Goal: Information Seeking & Learning: Learn about a topic

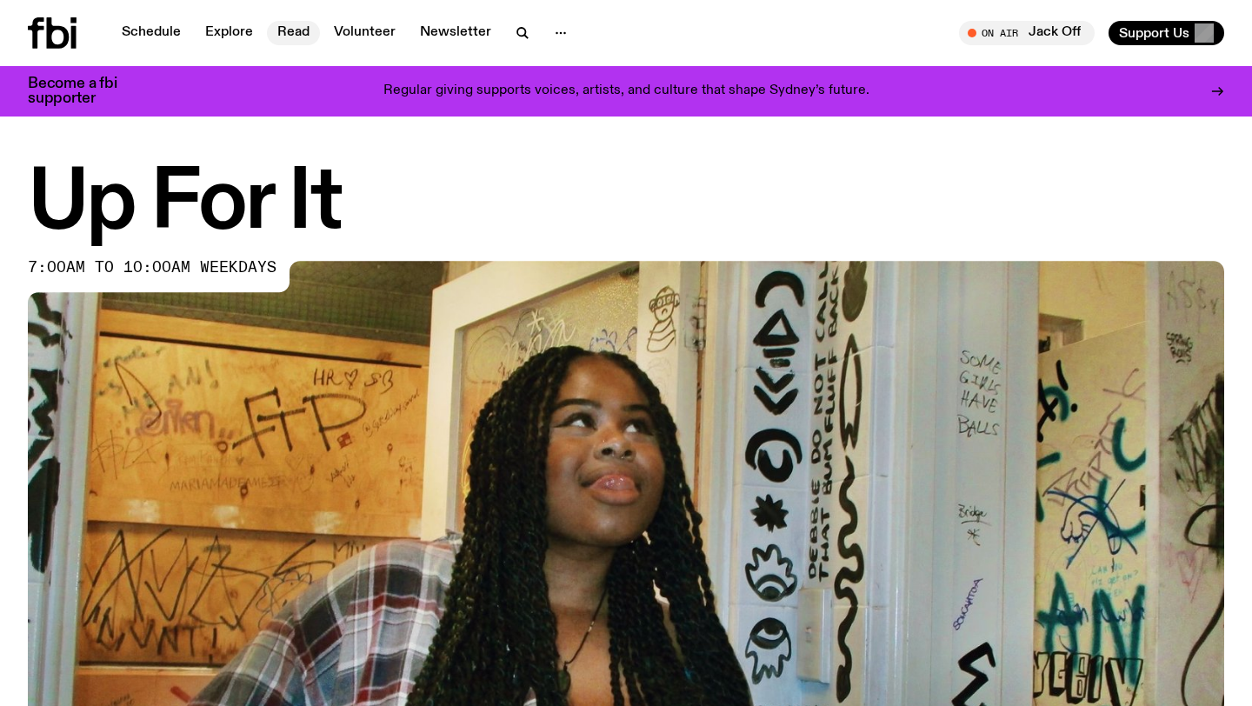
click at [291, 31] on link "Read" at bounding box center [293, 33] width 53 height 24
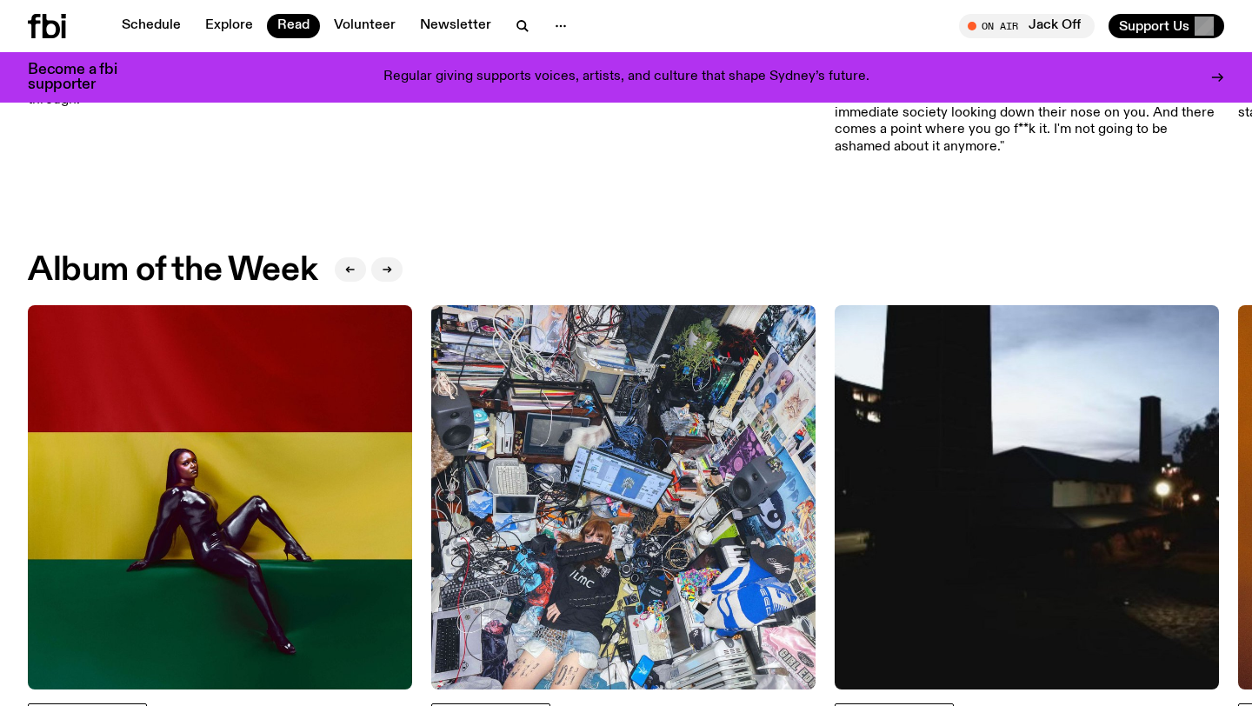
scroll to position [639, 0]
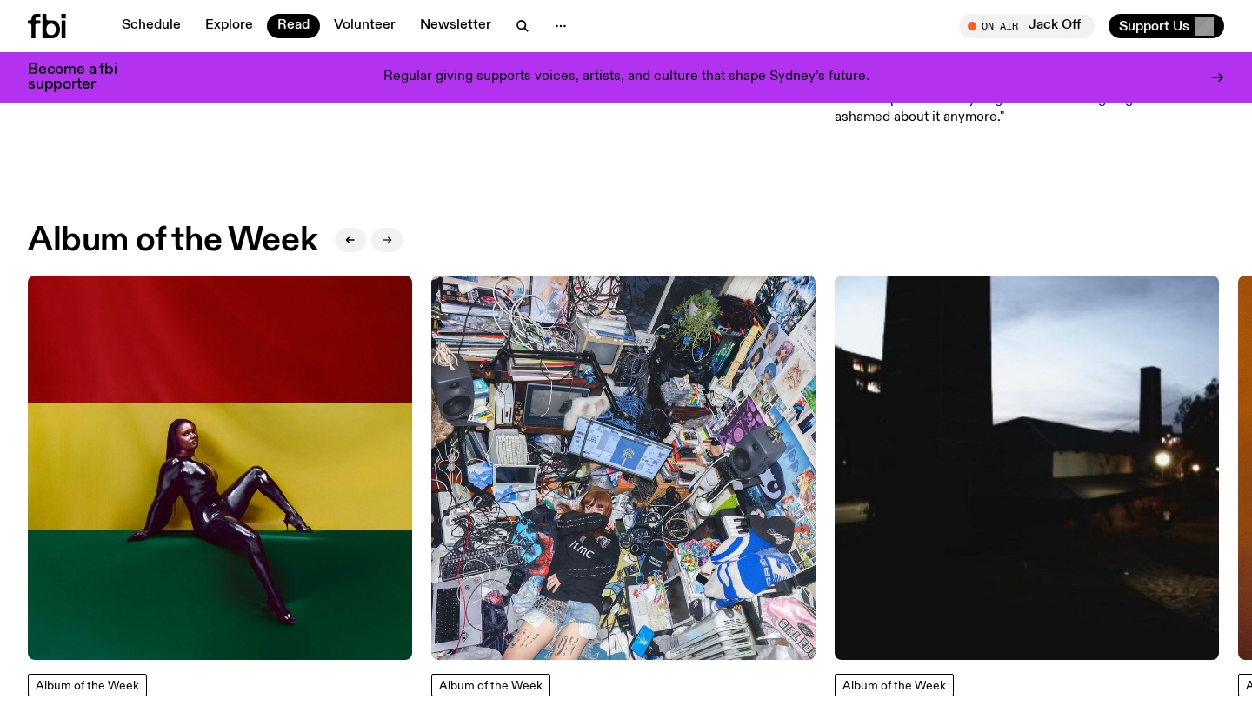
click at [385, 241] on icon "button" at bounding box center [387, 240] width 10 height 10
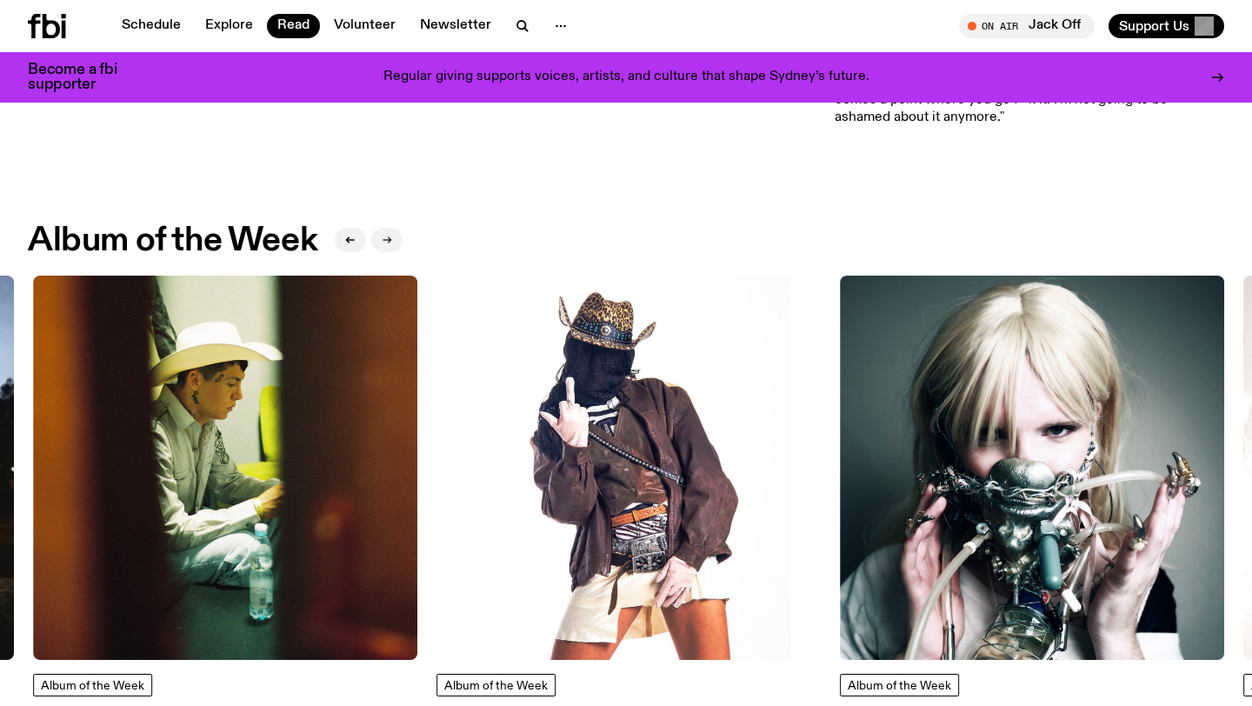
click at [384, 241] on icon "button" at bounding box center [387, 240] width 10 height 10
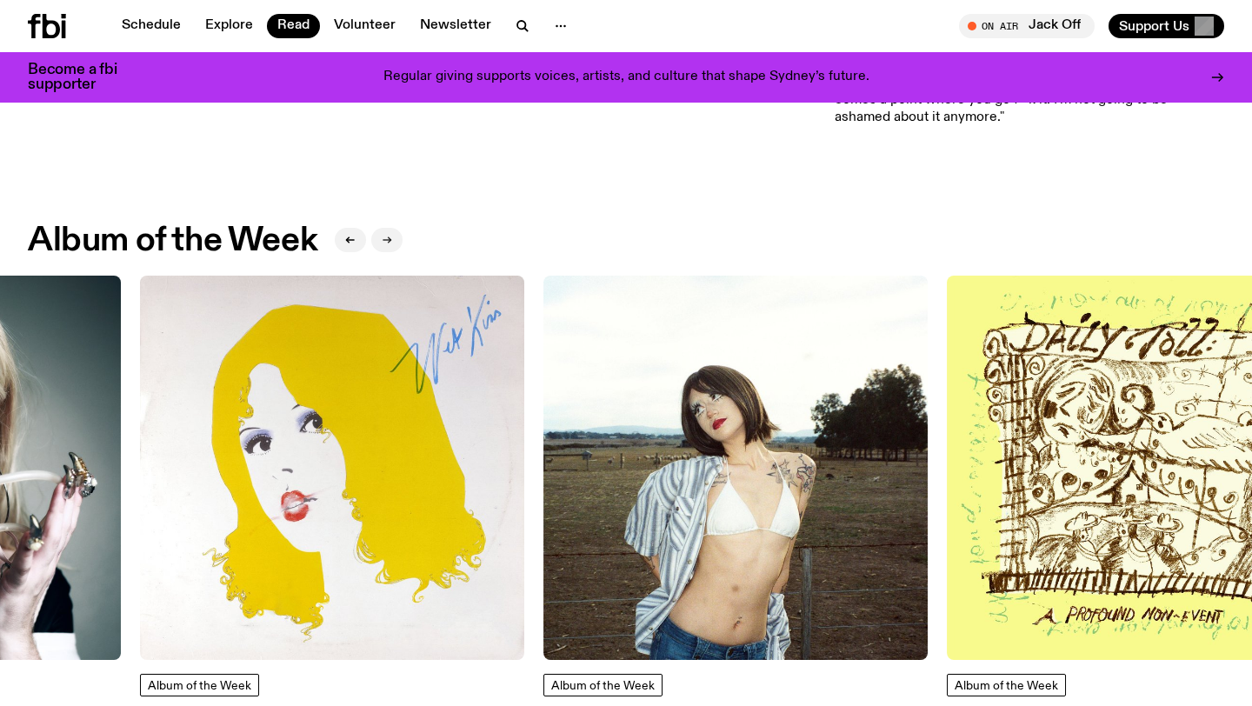
click at [384, 241] on icon "button" at bounding box center [387, 240] width 10 height 10
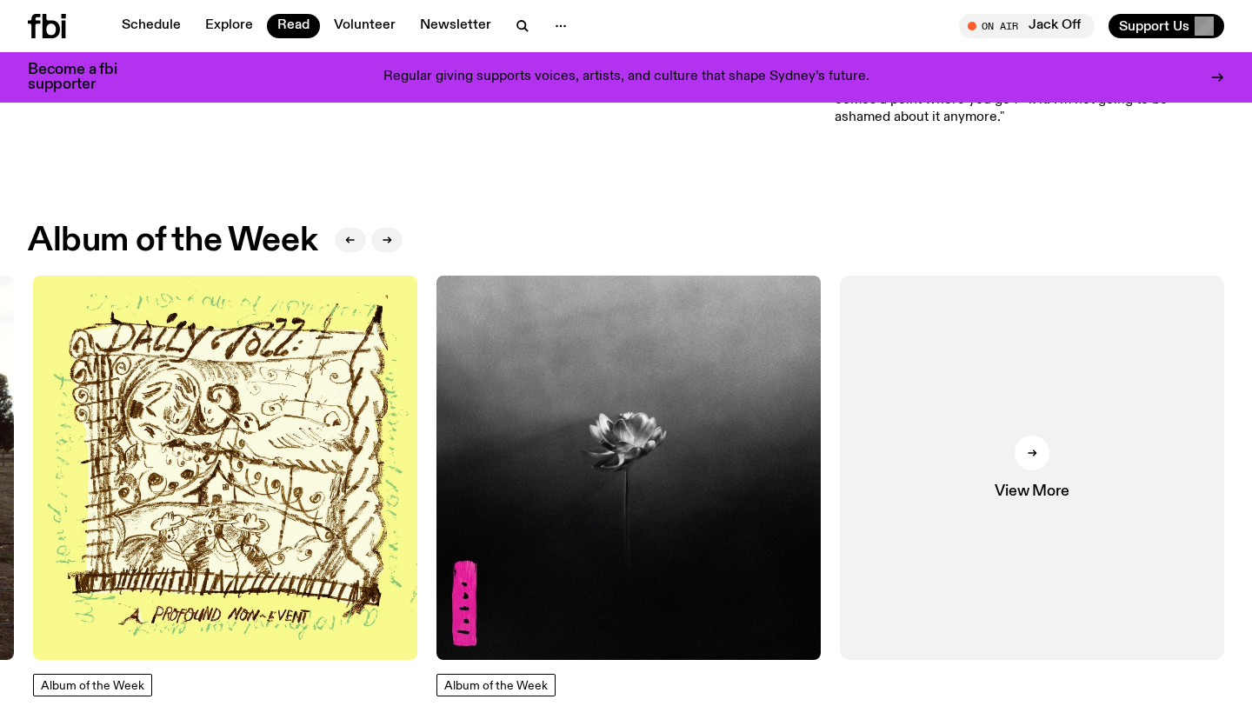
click at [638, 552] on img at bounding box center [628, 468] width 384 height 384
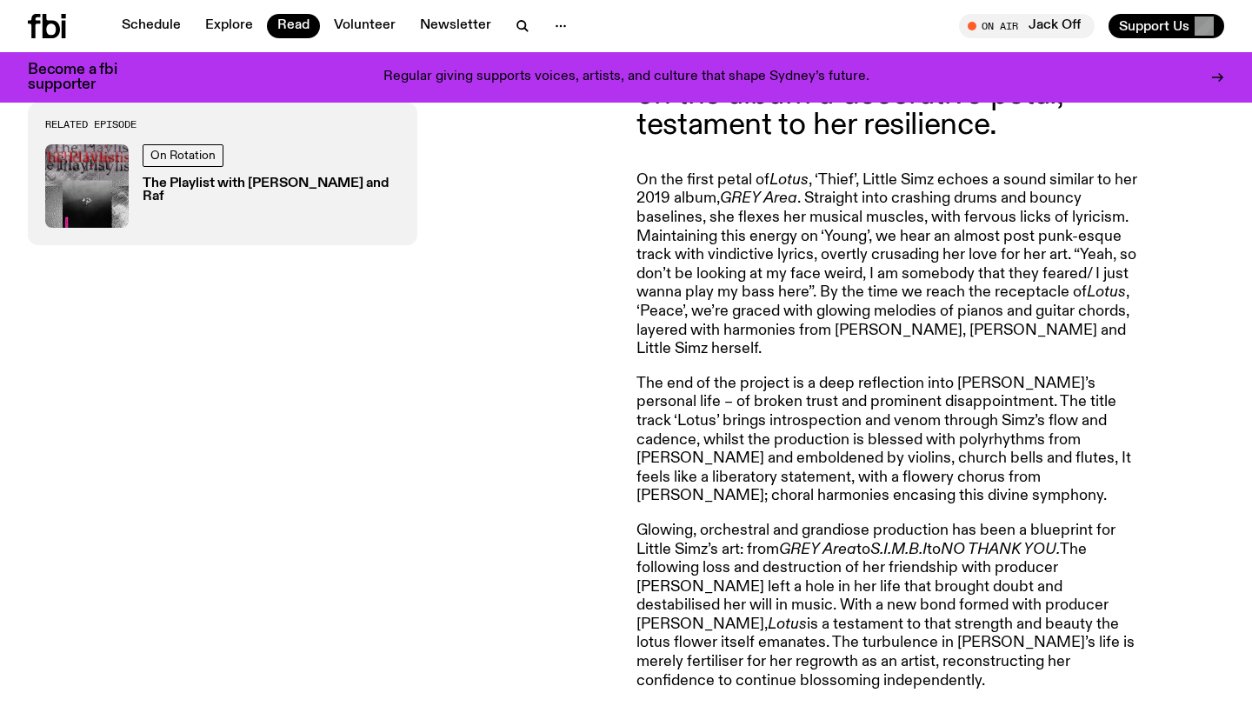
scroll to position [884, 0]
